Goal: Task Accomplishment & Management: Use online tool/utility

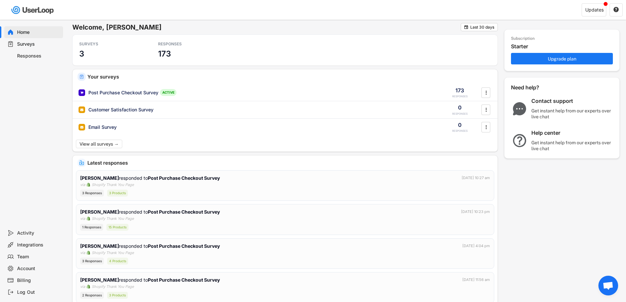
click at [34, 48] on div "Surveys" at bounding box center [33, 44] width 59 height 12
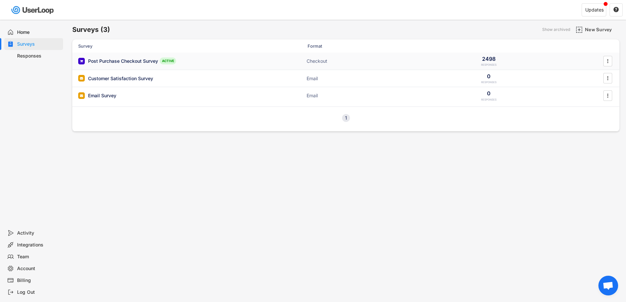
click at [127, 62] on div "Post Purchase Checkout Survey" at bounding box center [123, 61] width 70 height 7
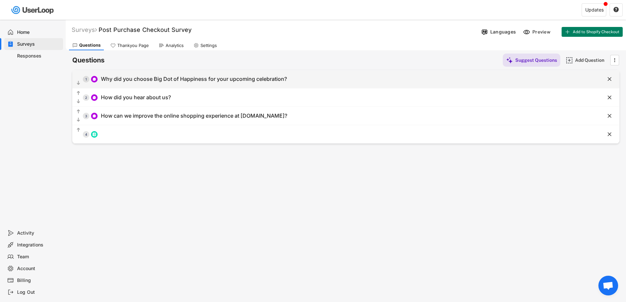
click at [183, 78] on div "Why did you choose Big Dot of Happiness for your upcoming celebration?" at bounding box center [194, 79] width 186 height 7
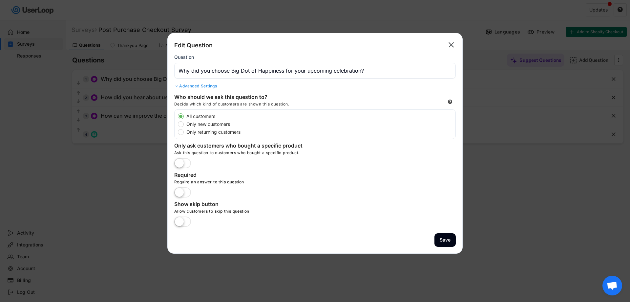
click at [450, 47] on text "" at bounding box center [452, 45] width 6 height 10
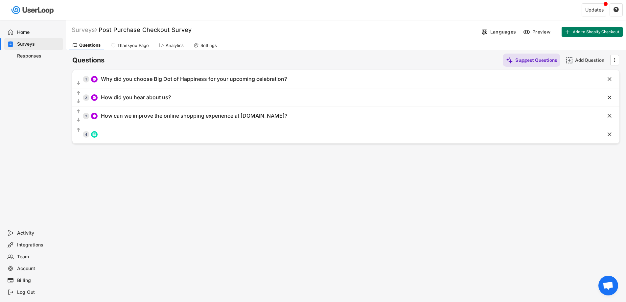
click at [31, 54] on div "Responses" at bounding box center [38, 56] width 43 height 6
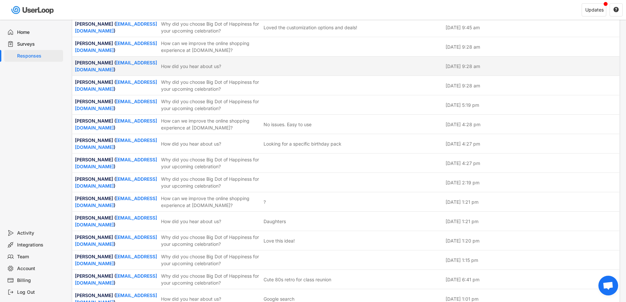
scroll to position [3415, 0]
